Goal: Transaction & Acquisition: Purchase product/service

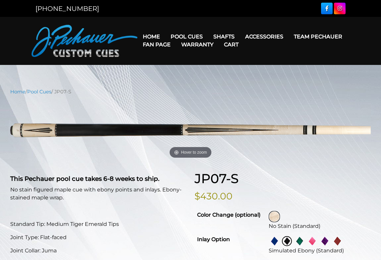
select select "********"
select select "**********"
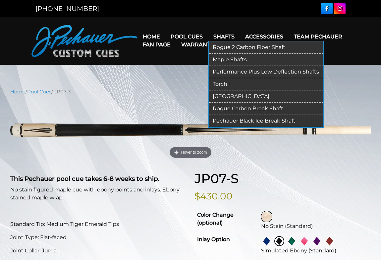
click at [223, 84] on link "Torch +" at bounding box center [266, 84] width 114 height 12
click at [225, 96] on link "[GEOGRAPHIC_DATA]" at bounding box center [266, 96] width 114 height 12
click at [224, 73] on link "Performance Plus Low Deflection Shafts" at bounding box center [266, 72] width 114 height 12
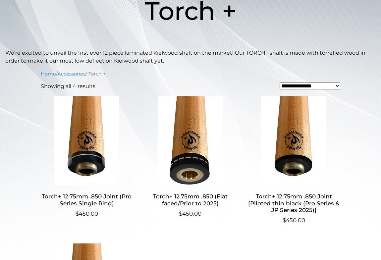
scroll to position [116, 0]
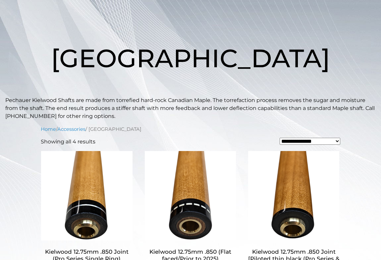
scroll to position [66, 0]
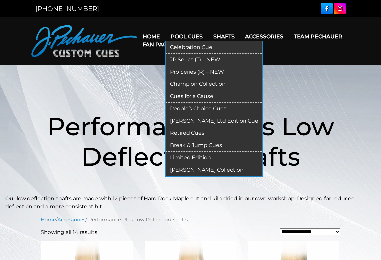
click at [186, 72] on link "Pro Series (R) – NEW" at bounding box center [214, 72] width 96 height 12
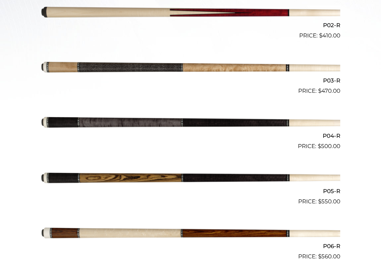
scroll to position [282, 0]
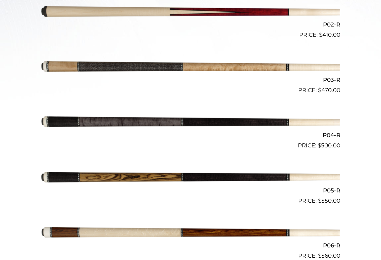
click at [256, 122] on img at bounding box center [191, 122] width 300 height 50
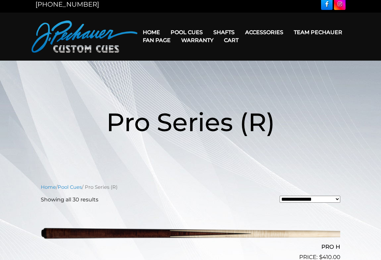
scroll to position [0, 0]
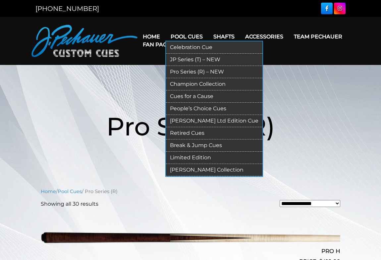
click at [179, 58] on link "JP Series (T) – NEW" at bounding box center [214, 60] width 96 height 12
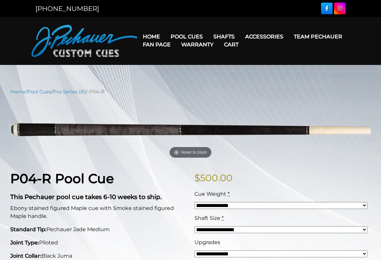
select select "*****"
click at [181, 244] on p "Joint Type: Piloted" at bounding box center [98, 243] width 176 height 8
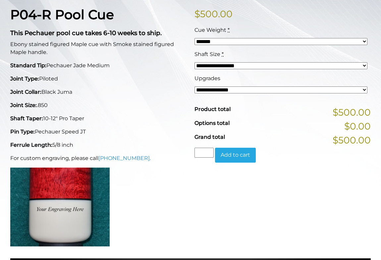
scroll to position [166, 0]
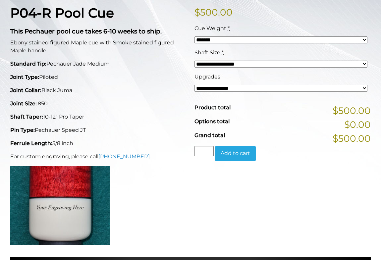
select select "*****"
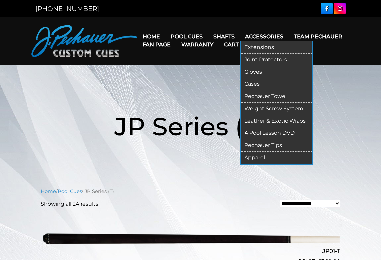
click at [261, 121] on link "Leather & Exotic Wraps" at bounding box center [277, 121] width 72 height 12
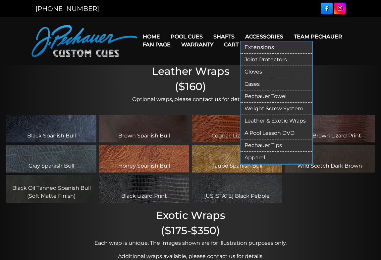
click at [277, 95] on link "Pechauer Towel" at bounding box center [277, 96] width 72 height 12
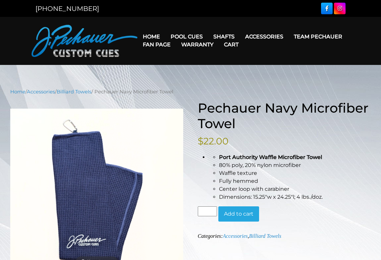
click at [262, 25] on nav "Home Pool Cues Celebration Cue JP Series (T) – NEW Pro Series (R) – NEW Champio…" at bounding box center [243, 41] width 212 height 32
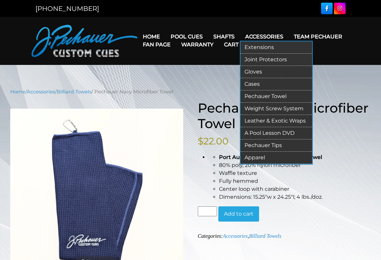
click at [255, 132] on link "A Pool Lesson DVD" at bounding box center [277, 133] width 72 height 12
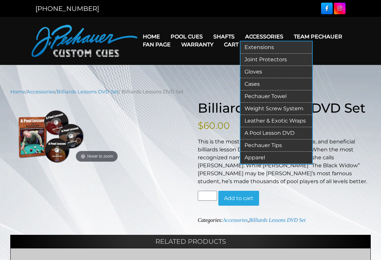
click at [258, 159] on link "Apparel" at bounding box center [277, 158] width 72 height 12
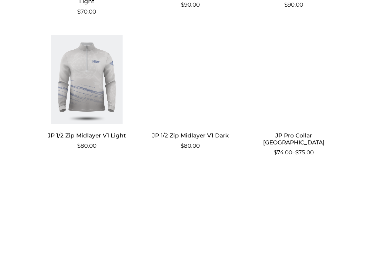
scroll to position [430, 0]
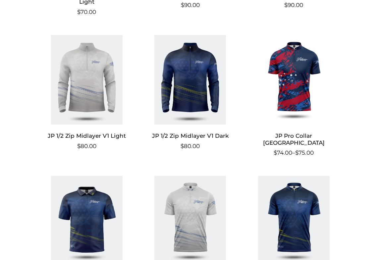
click at [186, 90] on img at bounding box center [190, 79] width 92 height 89
